Goal: Task Accomplishment & Management: Manage account settings

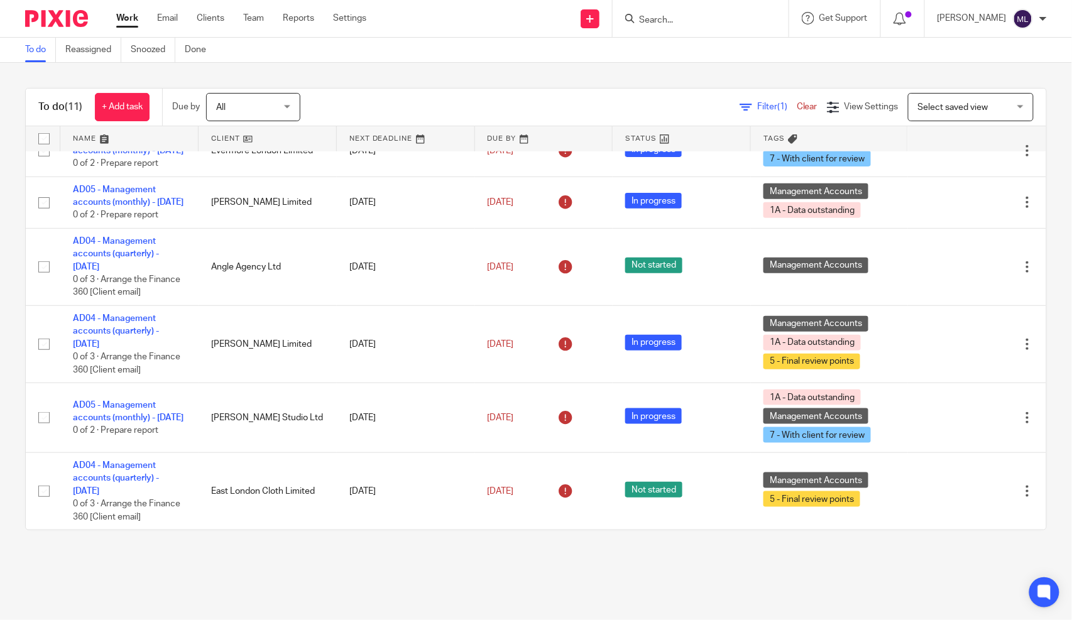
scroll to position [418, 0]
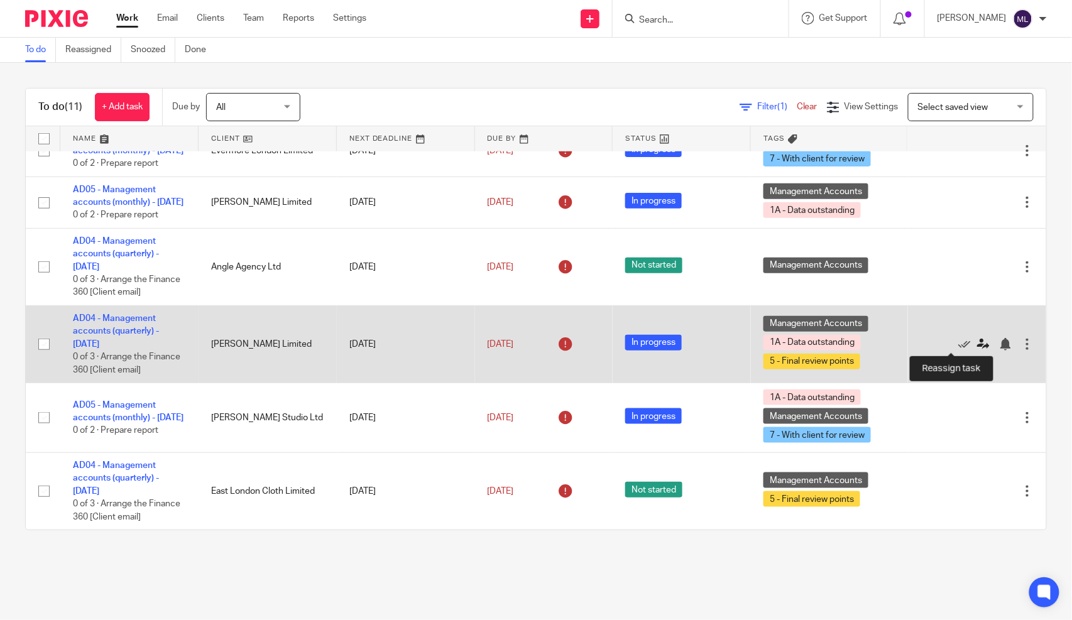
click at [977, 341] on icon at bounding box center [983, 344] width 13 height 13
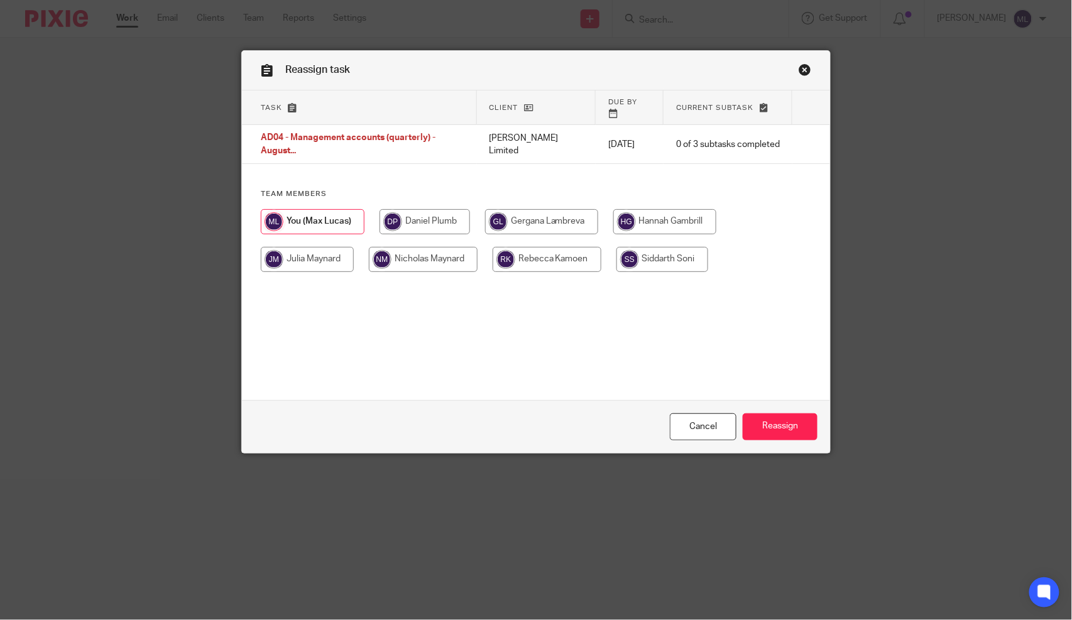
click at [393, 247] on input "radio" at bounding box center [423, 259] width 109 height 25
radio input "true"
click at [751, 422] on input "Reassign" at bounding box center [780, 427] width 75 height 27
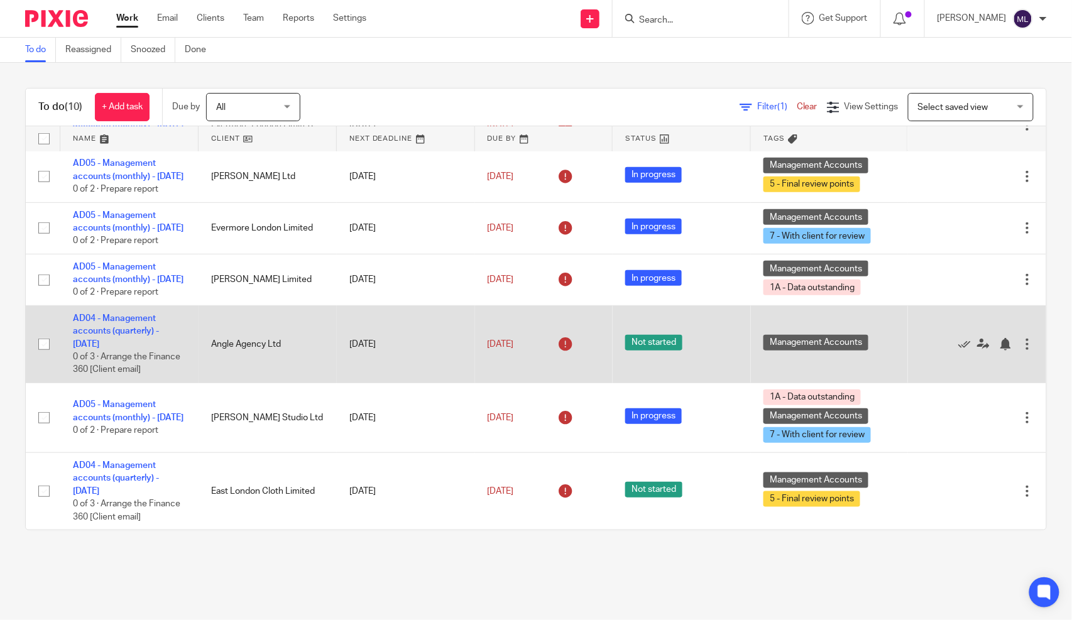
scroll to position [340, 0]
